Goal: Contribute content: Add original content to the website for others to see

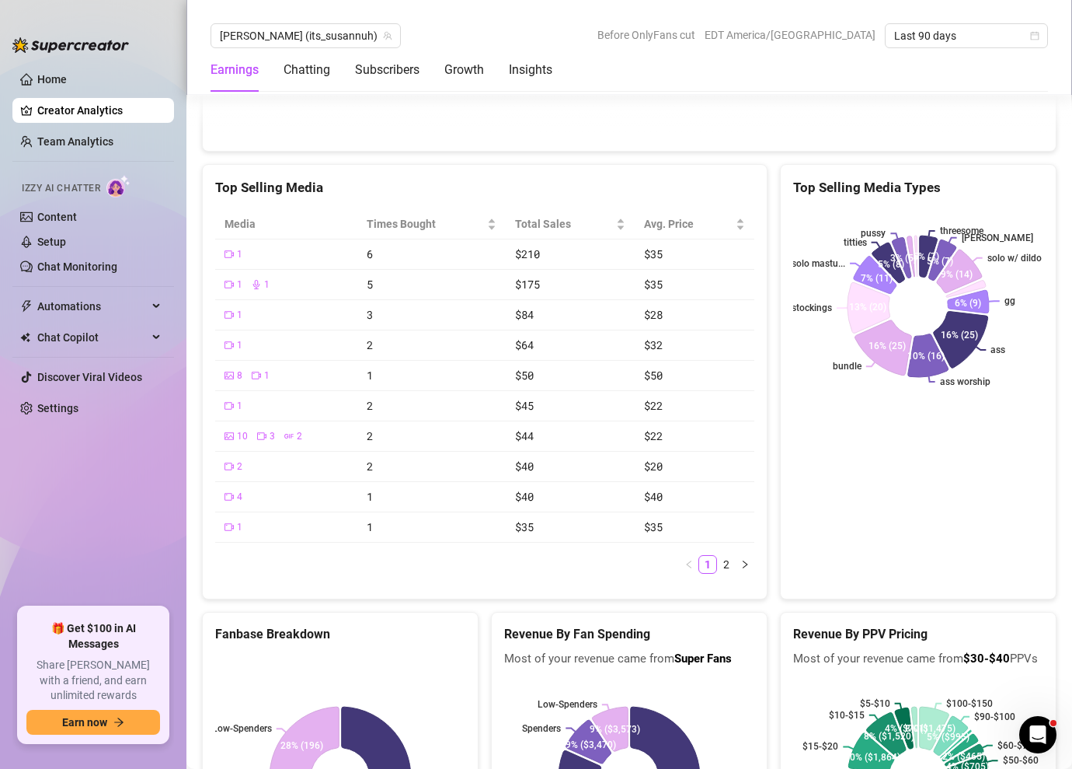
scroll to position [2928, 0]
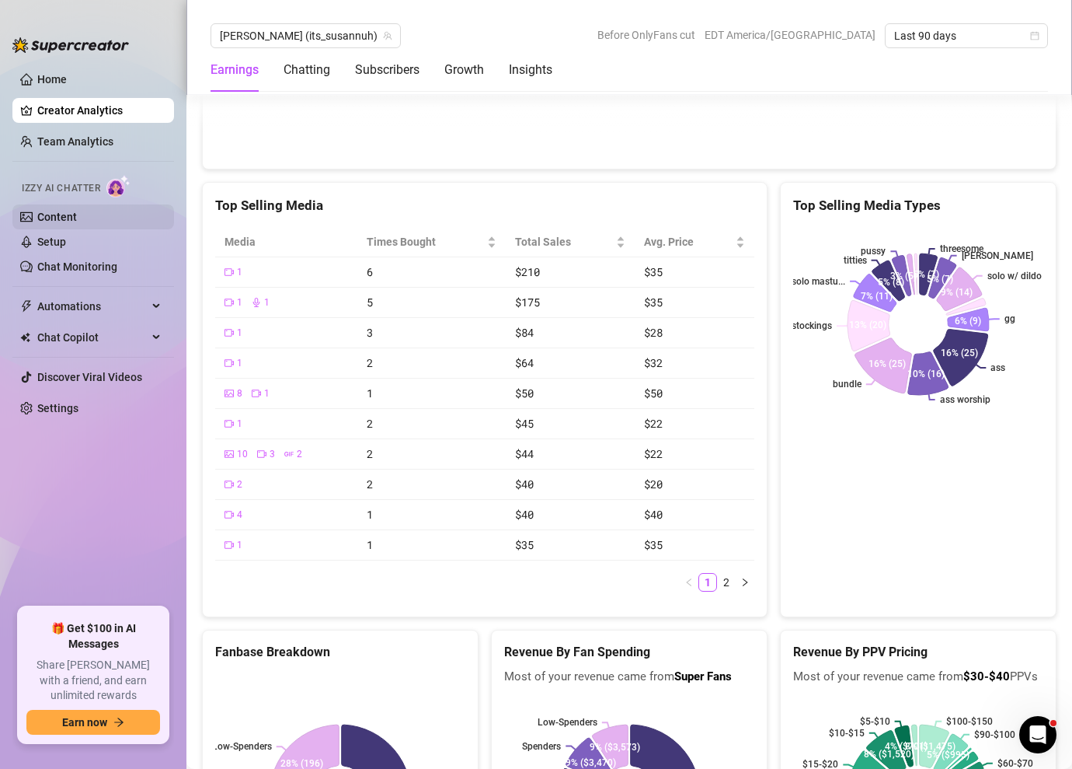
click at [77, 214] on link "Content" at bounding box center [57, 217] width 40 height 12
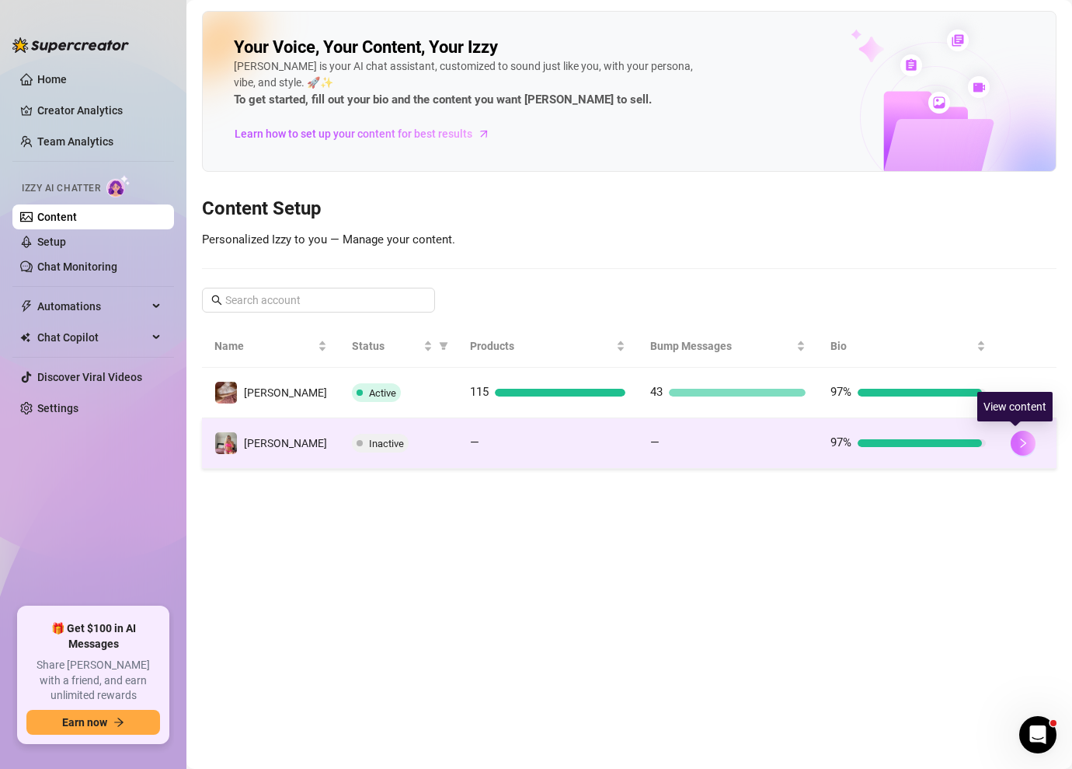
click at [1020, 440] on icon "right" at bounding box center [1023, 443] width 11 height 11
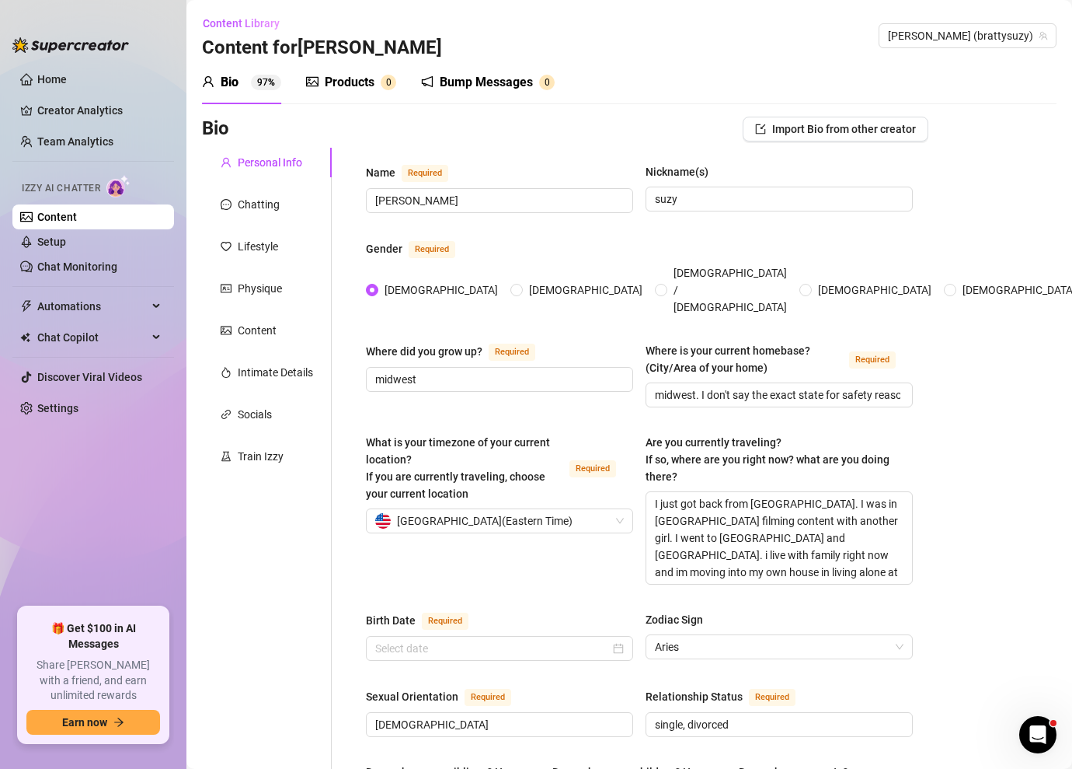
radio input "true"
type input "[DATE]"
click at [347, 89] on div "Products" at bounding box center [350, 82] width 50 height 19
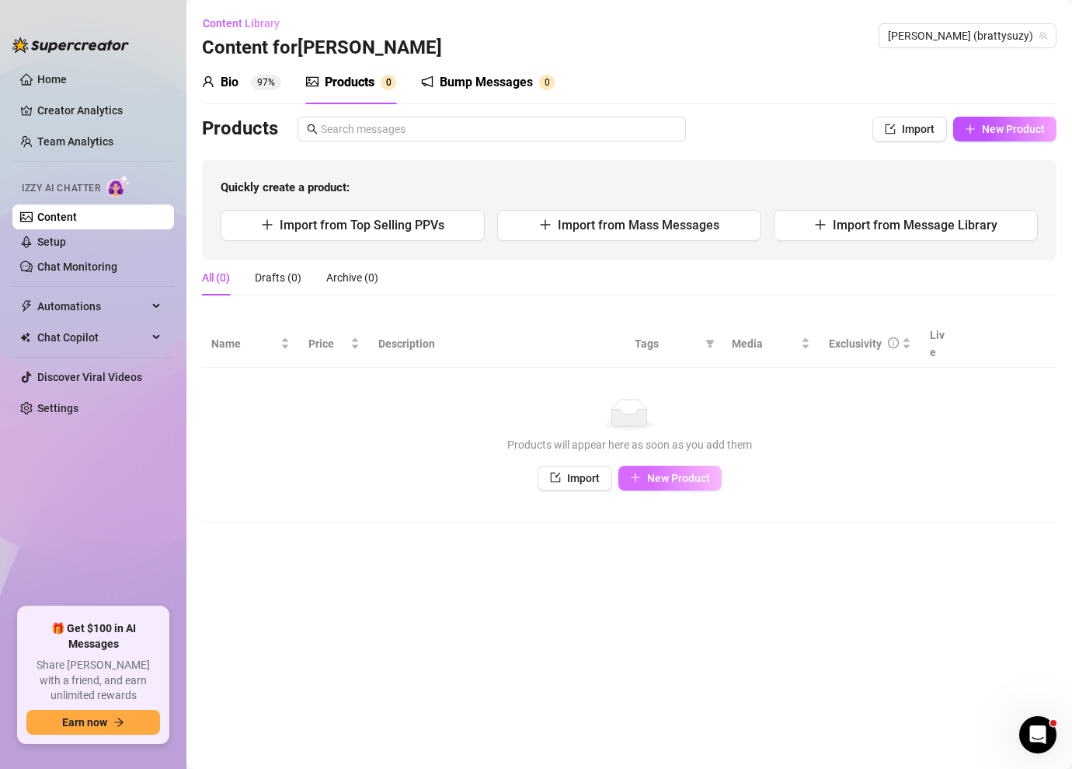
click at [682, 472] on span "New Product" at bounding box center [678, 478] width 63 height 12
type textarea "Type your message here..."
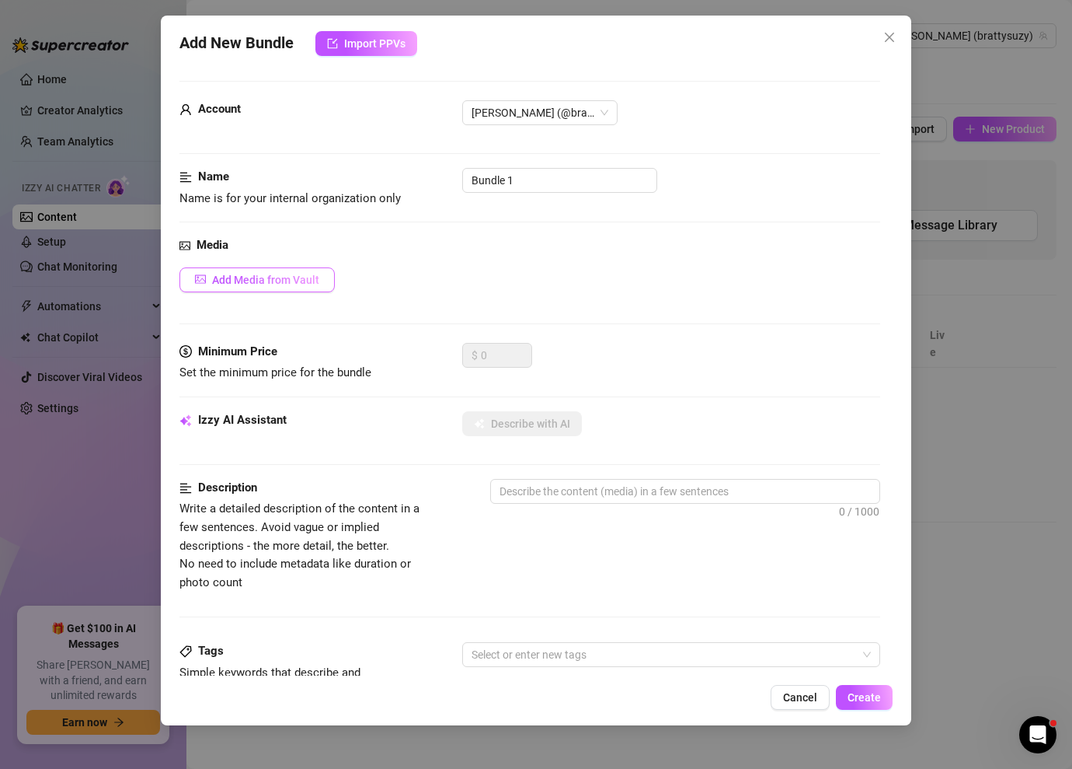
click at [278, 269] on button "Add Media from Vault" at bounding box center [257, 279] width 155 height 25
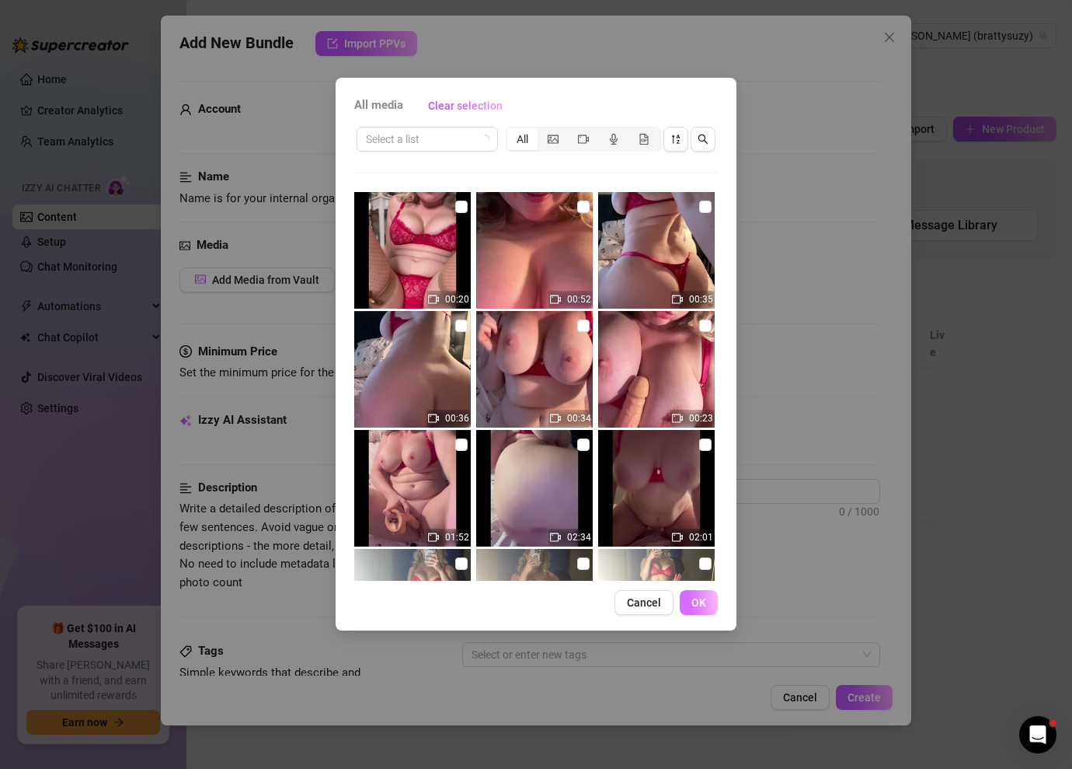
click at [700, 604] on span "OK" at bounding box center [699, 602] width 15 height 12
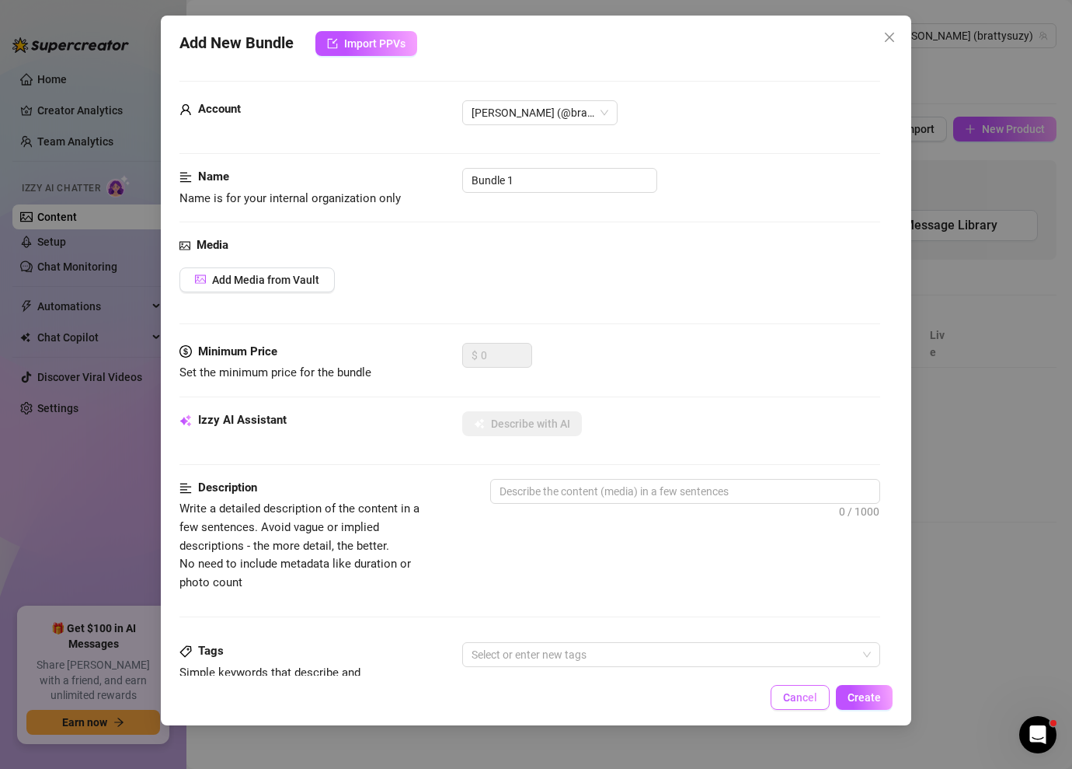
click at [804, 694] on span "Cancel" at bounding box center [800, 697] width 34 height 12
